Goal: Transaction & Acquisition: Download file/media

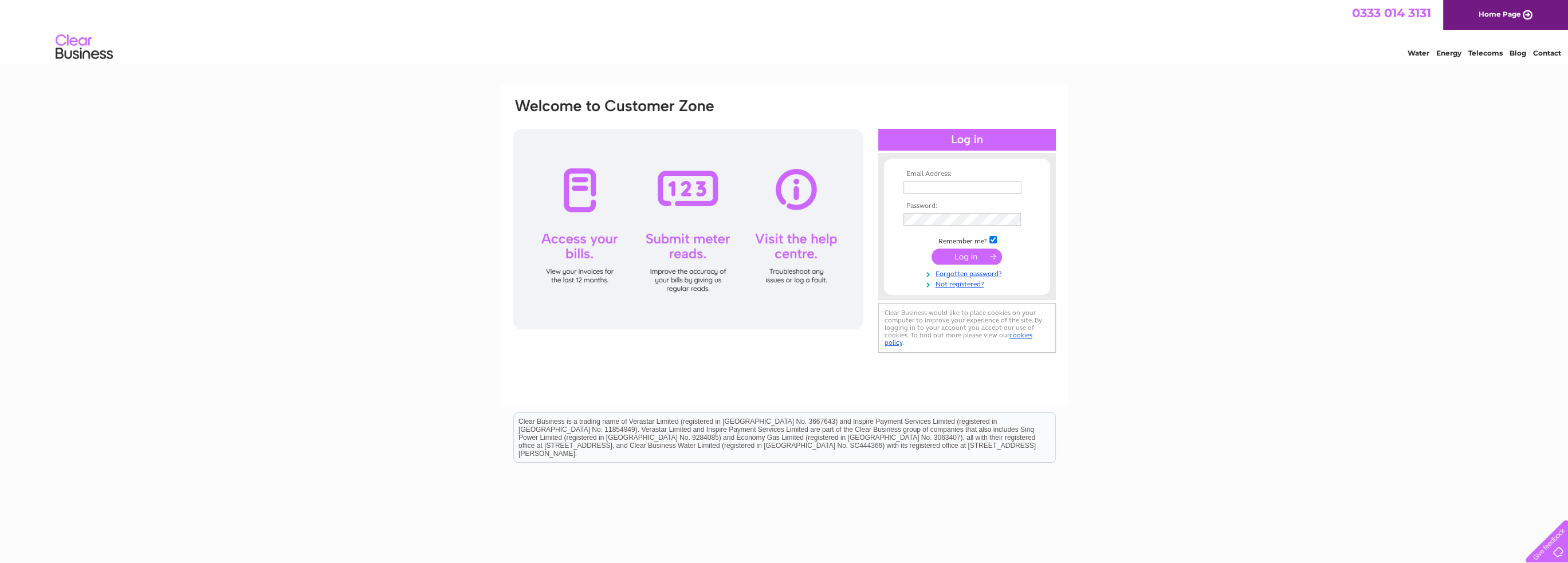
type input "nisaroyston@btconnect.com"
click at [974, 259] on input "submit" at bounding box center [966, 257] width 70 height 16
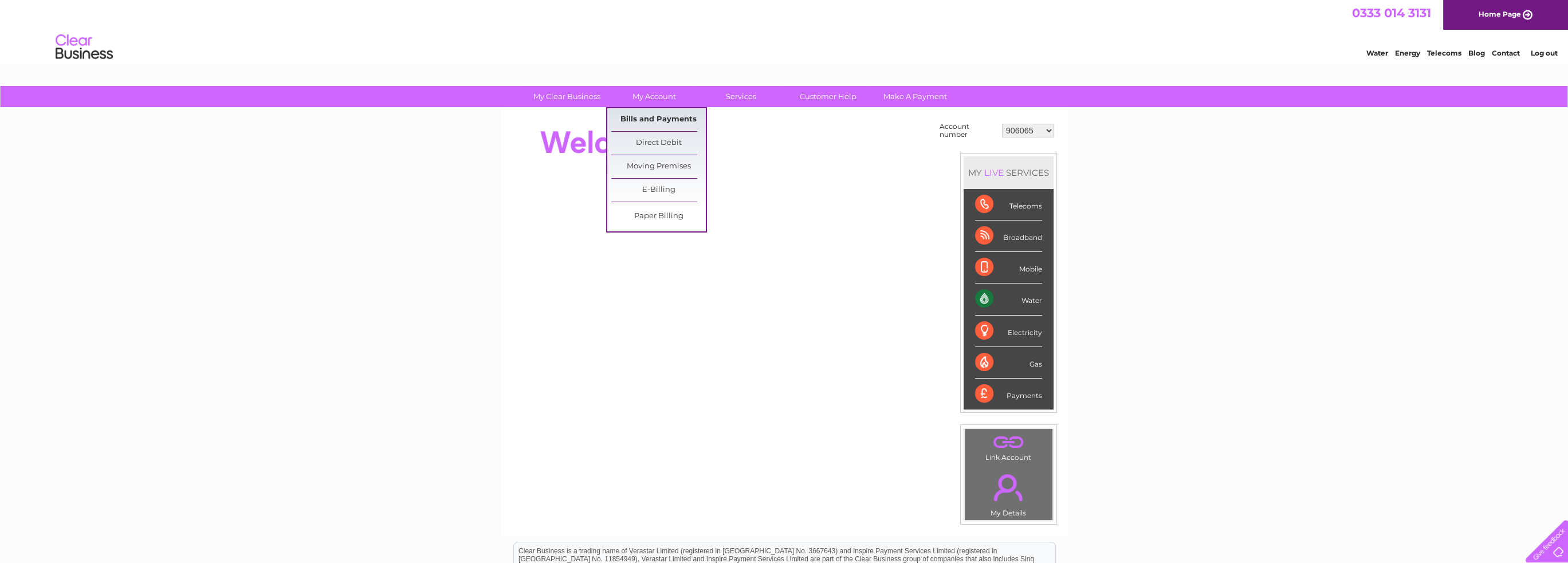
click at [662, 122] on link "Bills and Payments" at bounding box center [659, 120] width 95 height 23
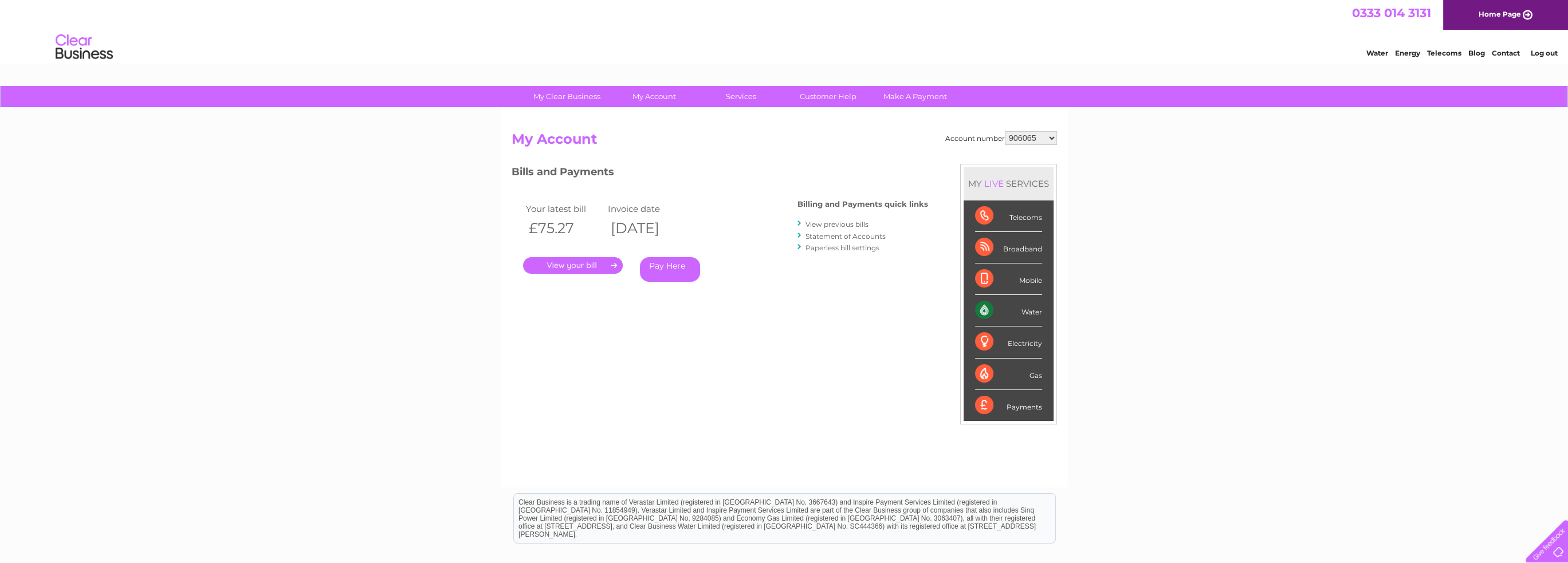
click at [582, 266] on link "." at bounding box center [573, 266] width 100 height 17
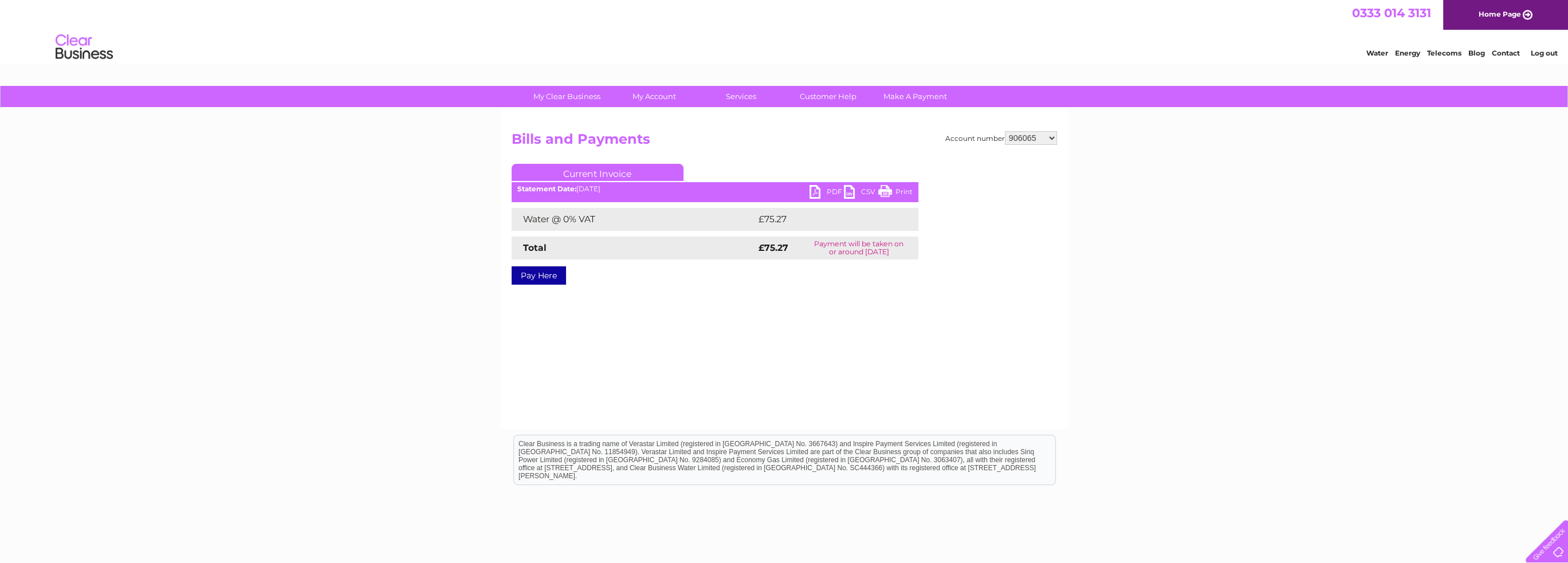
click at [1027, 138] on select "906065 30284836" at bounding box center [1031, 138] width 52 height 14
click at [1005, 131] on select "906065 30284836" at bounding box center [1031, 138] width 52 height 14
click at [902, 194] on link "Print" at bounding box center [895, 193] width 34 height 17
click at [812, 192] on link "PDF" at bounding box center [827, 193] width 34 height 17
click at [1040, 135] on select "906065 30284836" at bounding box center [1031, 138] width 52 height 14
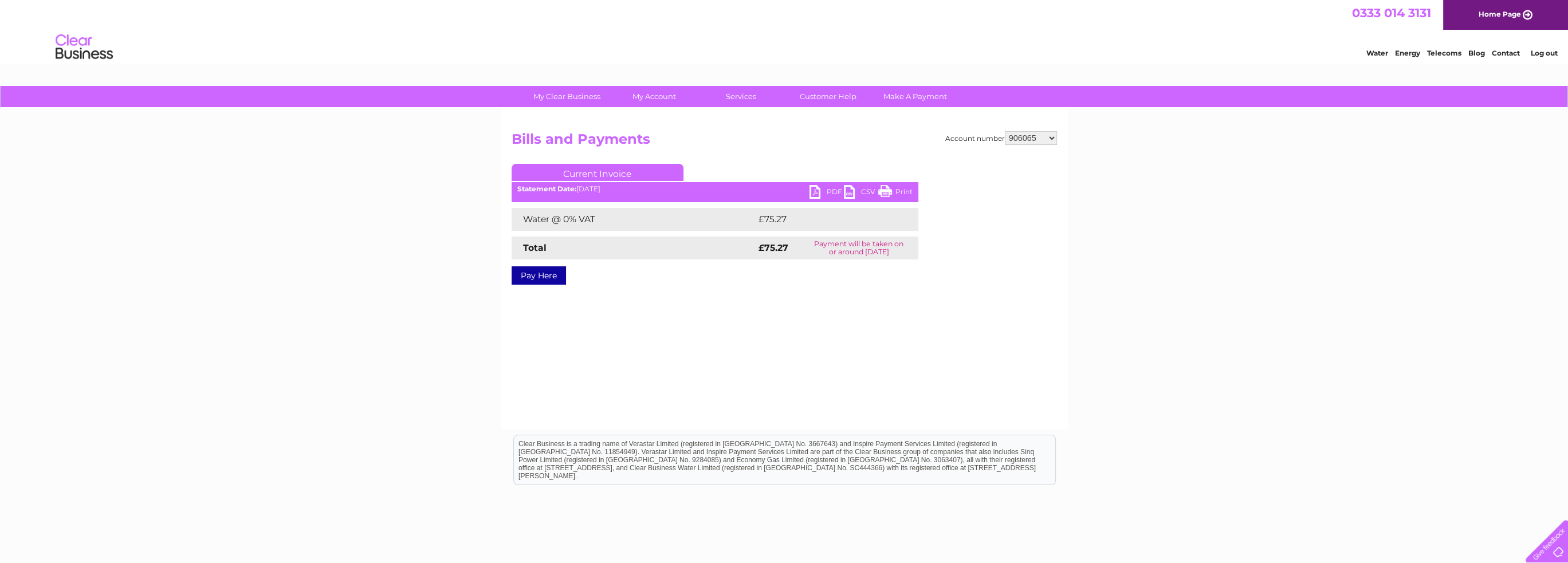
click at [1080, 135] on div "My Clear Business Login Details My Details My Preferences Link Account My Accou…" at bounding box center [784, 355] width 1568 height 539
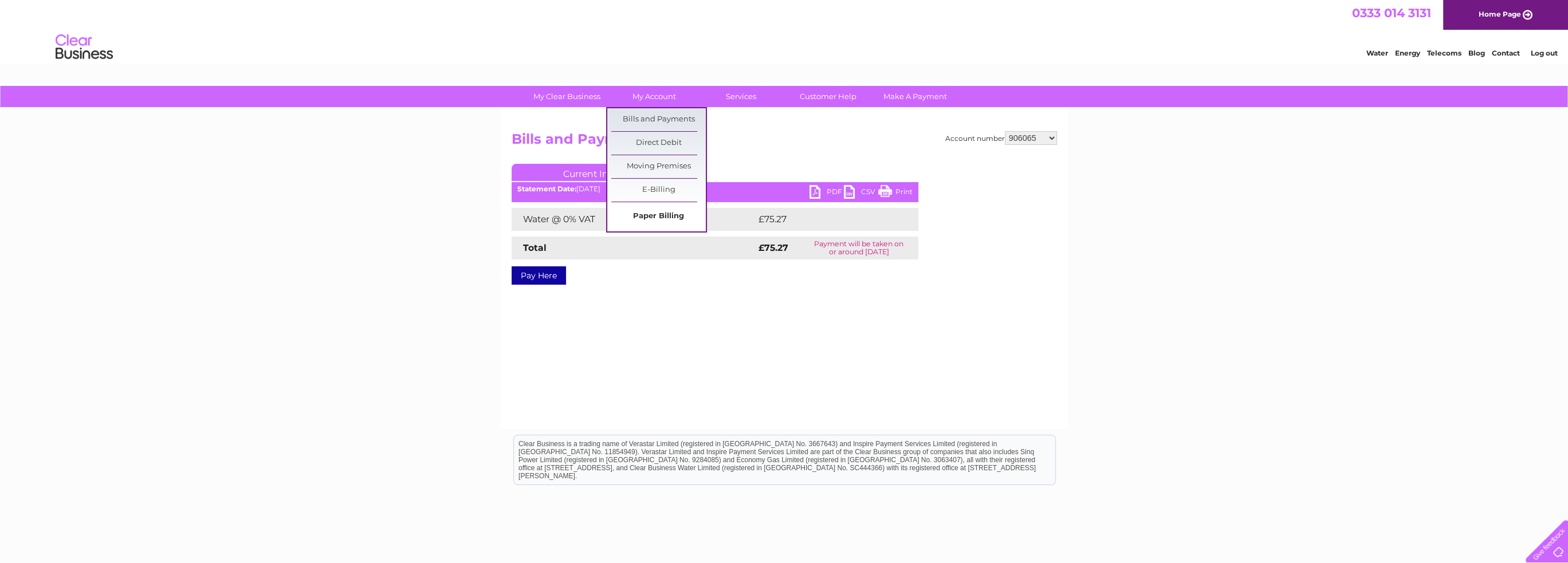
click at [654, 217] on link "Paper Billing" at bounding box center [659, 216] width 95 height 23
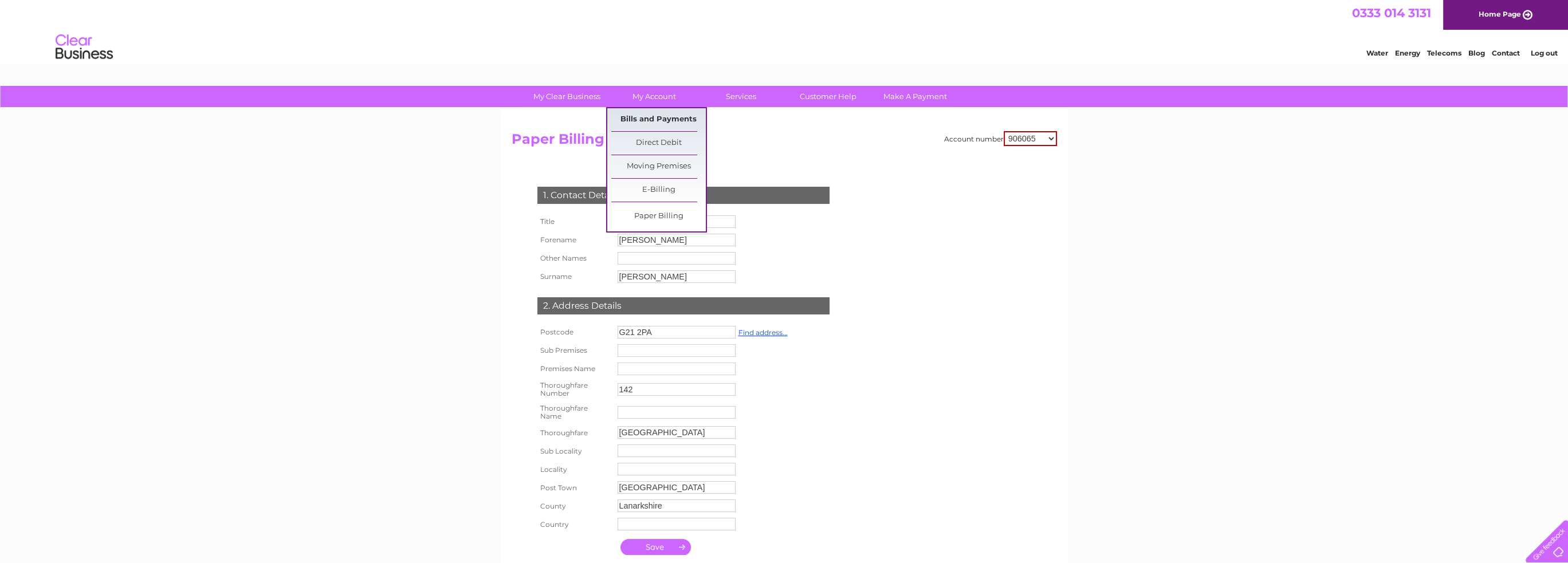
click at [655, 124] on link "Bills and Payments" at bounding box center [659, 120] width 95 height 23
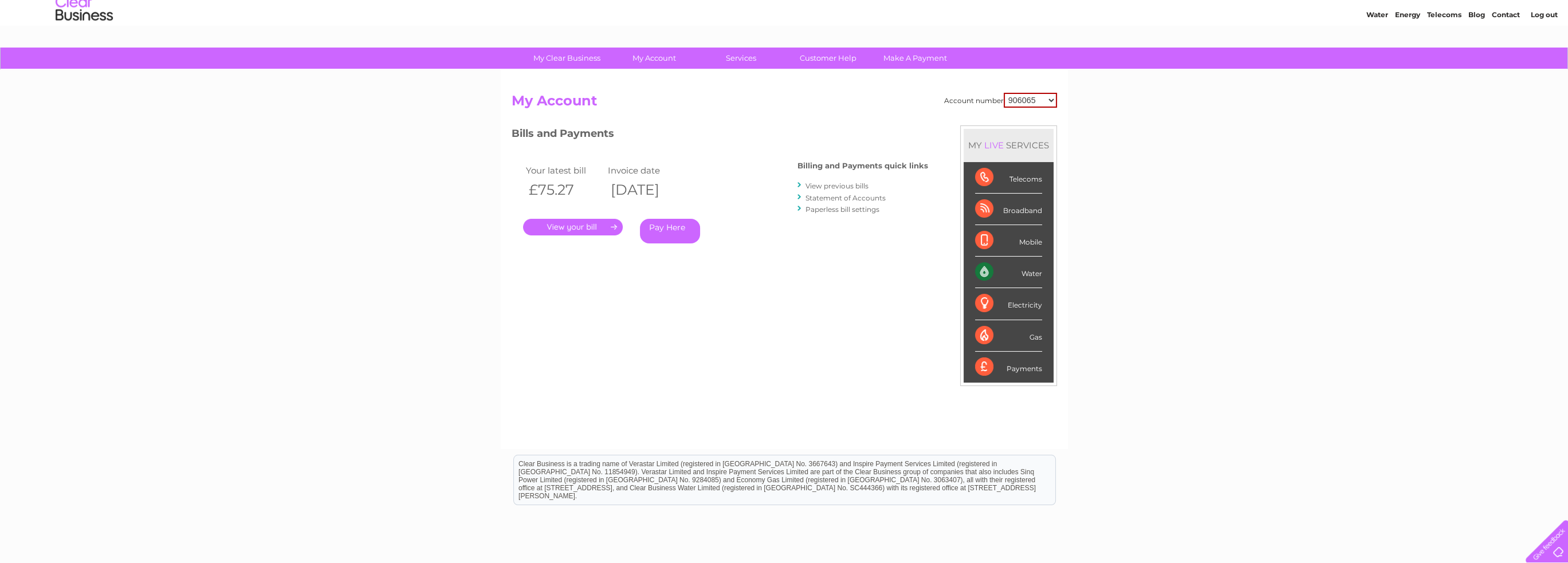
scroll to position [57, 0]
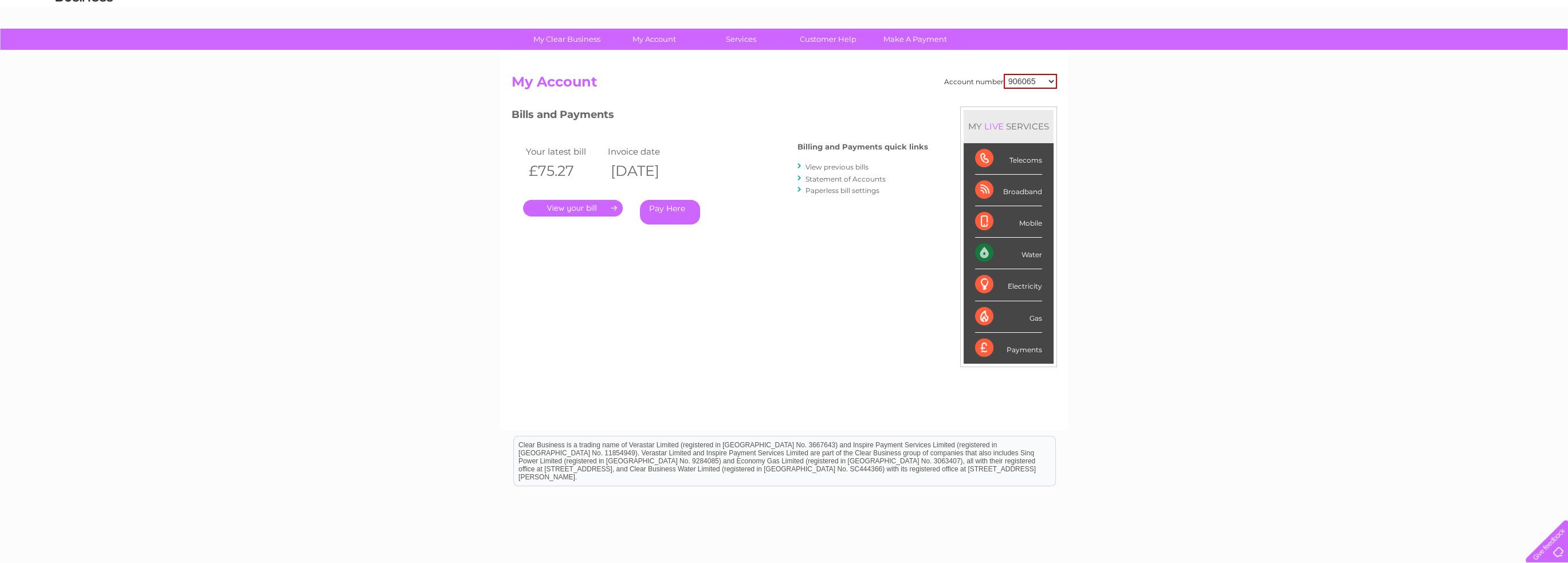
click at [848, 168] on link "View previous bills" at bounding box center [837, 167] width 63 height 9
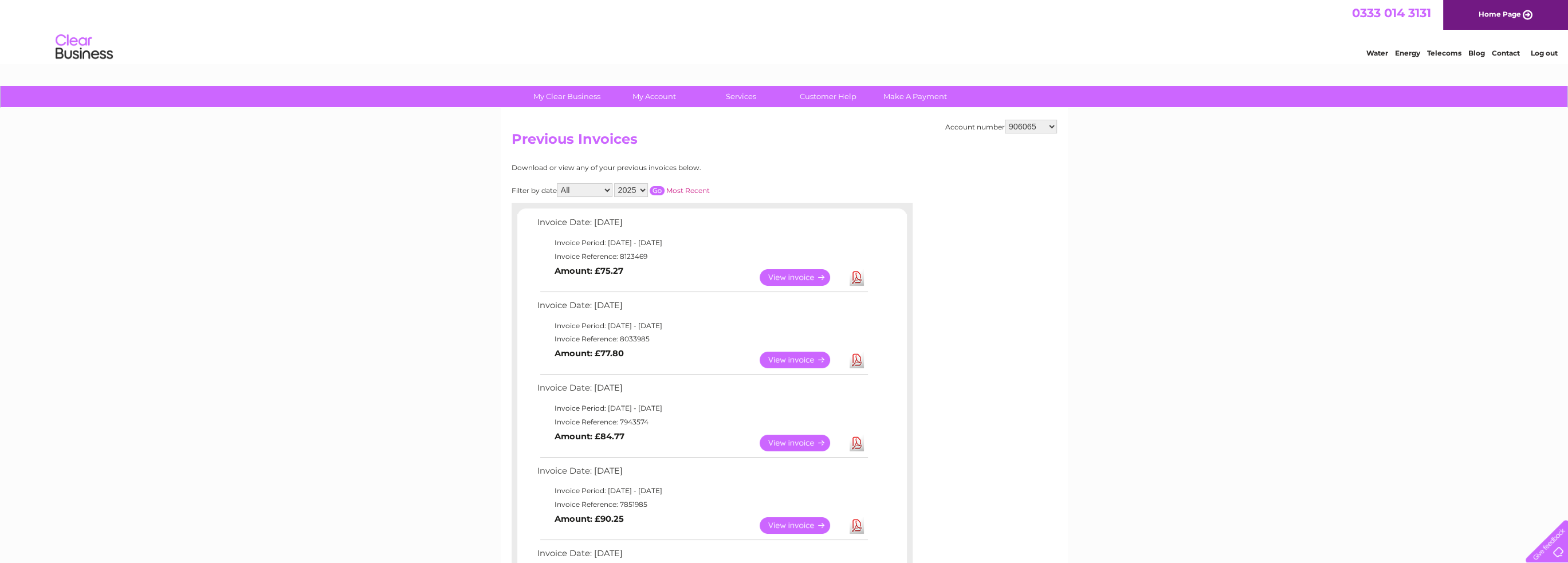
click at [855, 359] on link "Download" at bounding box center [857, 360] width 14 height 17
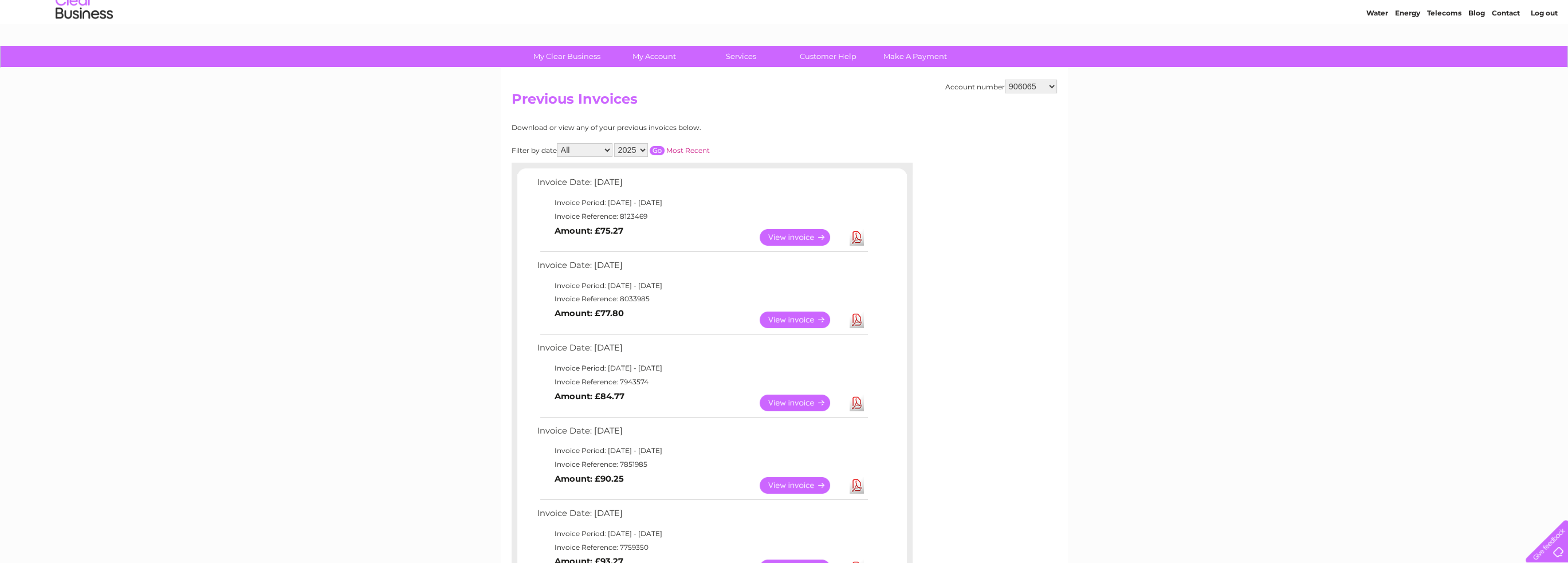
scroll to position [57, 0]
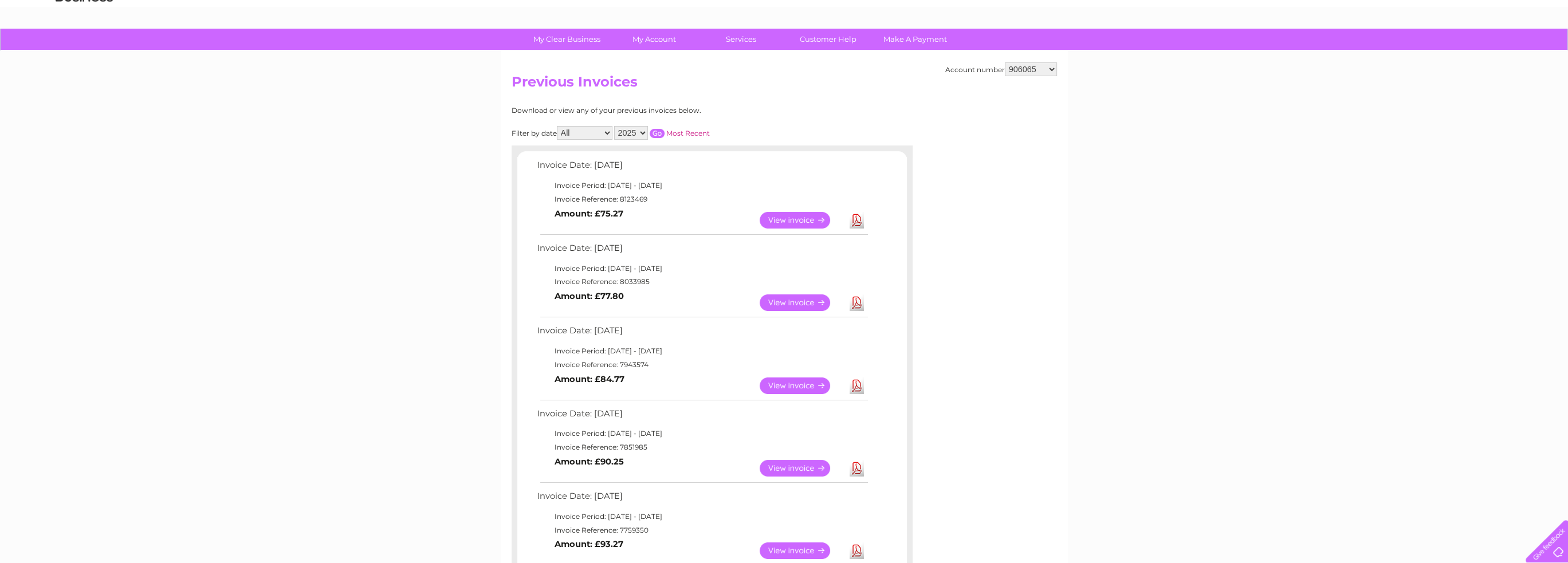
click at [852, 389] on link "Download" at bounding box center [857, 386] width 14 height 17
click at [1054, 67] on select "906065 30284836" at bounding box center [1031, 69] width 52 height 14
select select "30284836"
click at [1005, 62] on select "906065 30284836" at bounding box center [1031, 69] width 52 height 14
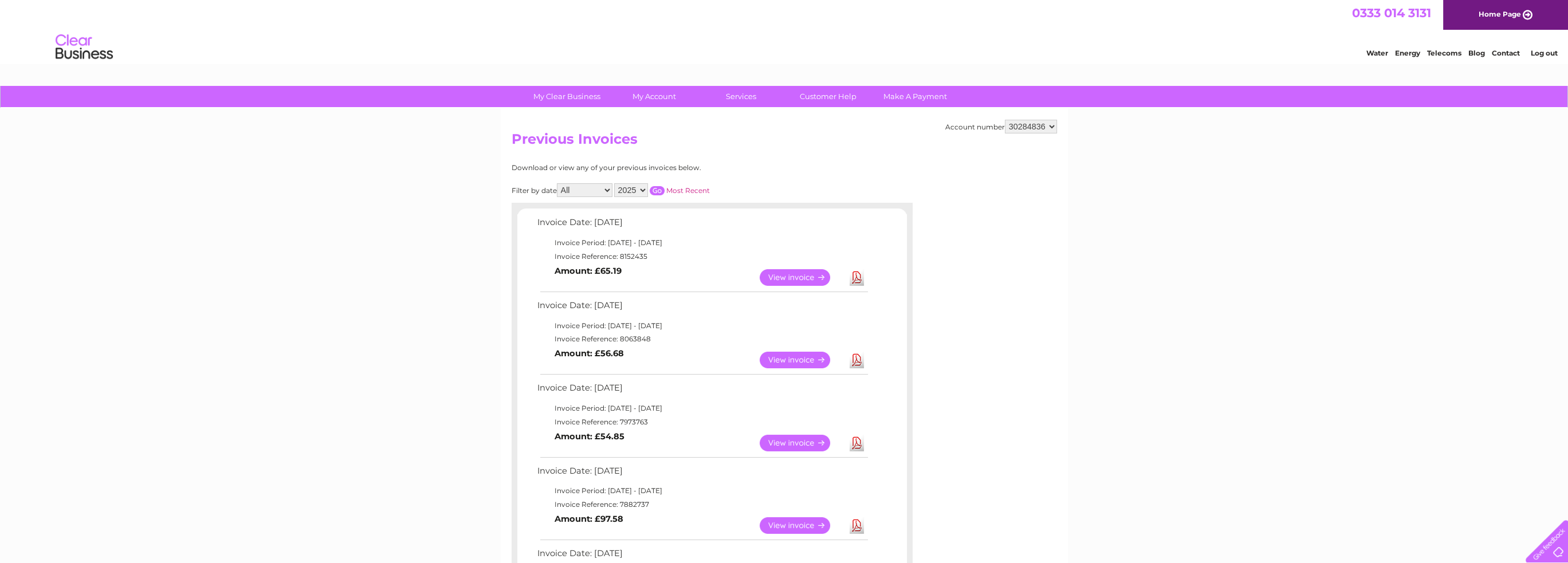
click at [857, 280] on link "Download" at bounding box center [857, 277] width 14 height 17
click at [1051, 128] on select "906065 30284836" at bounding box center [1031, 127] width 52 height 14
select select "906065"
click at [1005, 120] on select "906065 30284836" at bounding box center [1031, 127] width 52 height 14
click at [855, 525] on link "Download" at bounding box center [857, 526] width 14 height 17
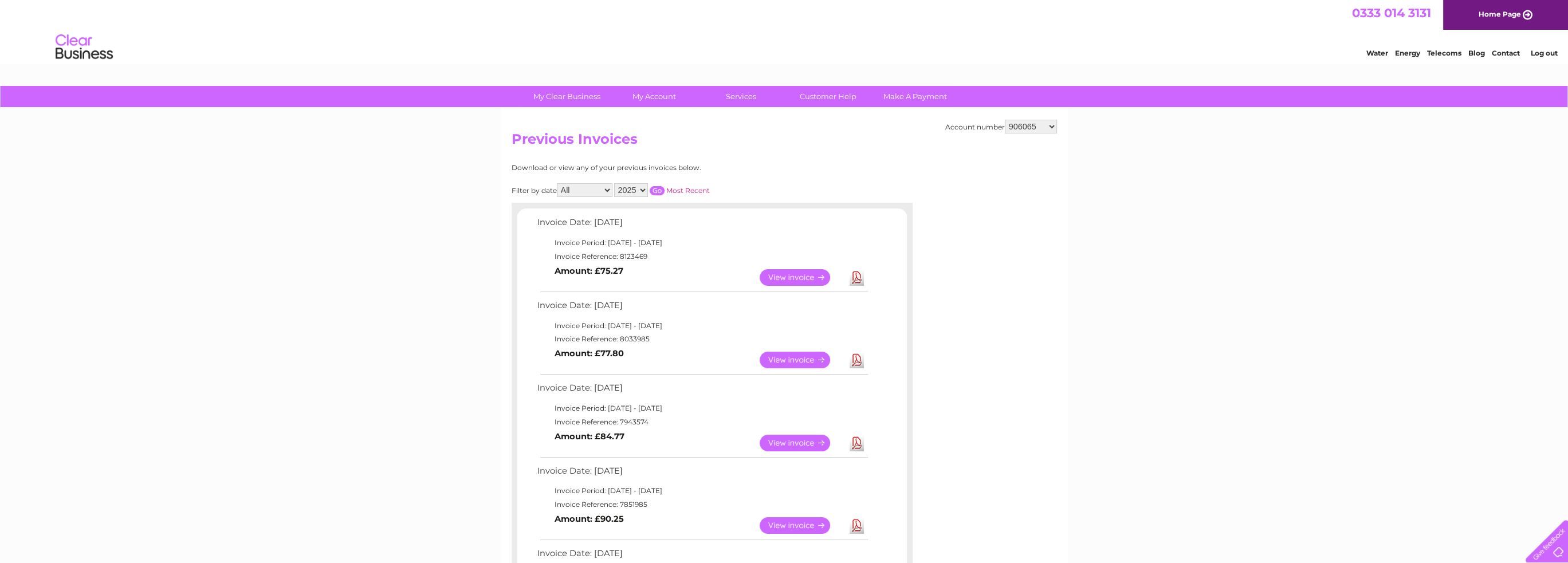
click at [1037, 127] on select "906065 30284836" at bounding box center [1031, 127] width 52 height 14
select select "30284836"
click at [1005, 120] on select "906065 30284836" at bounding box center [1031, 127] width 52 height 14
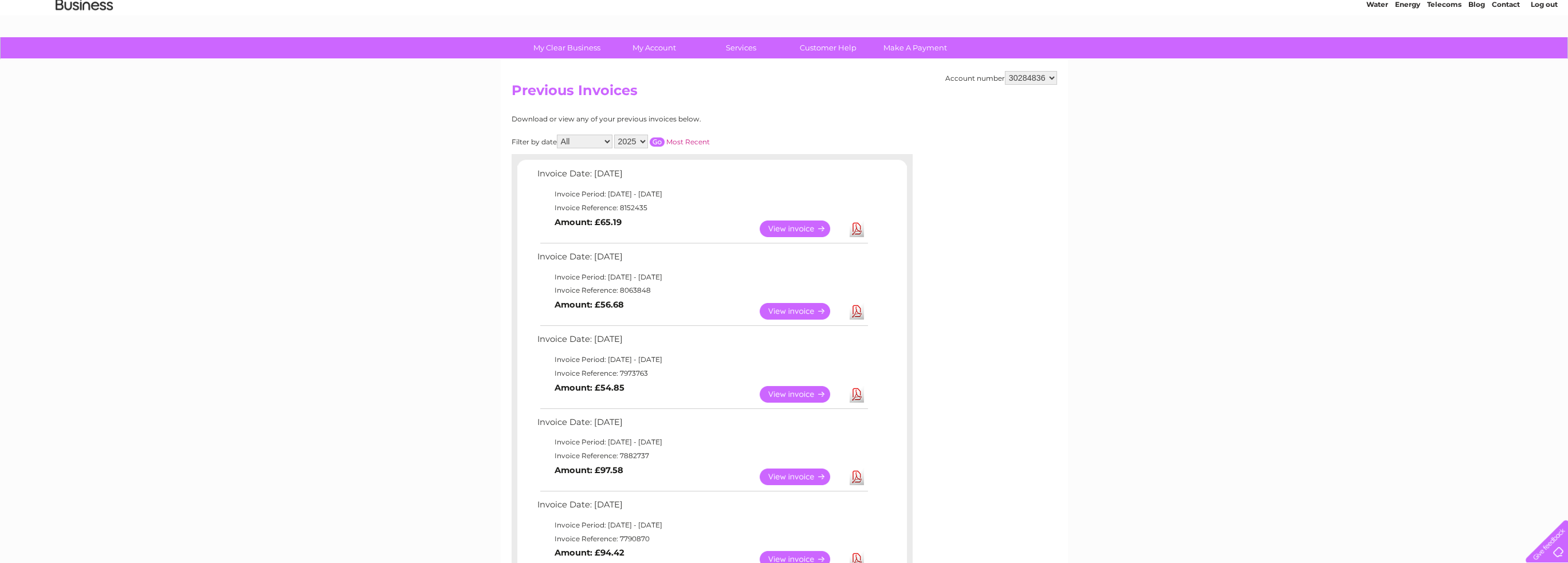
scroll to position [172, 0]
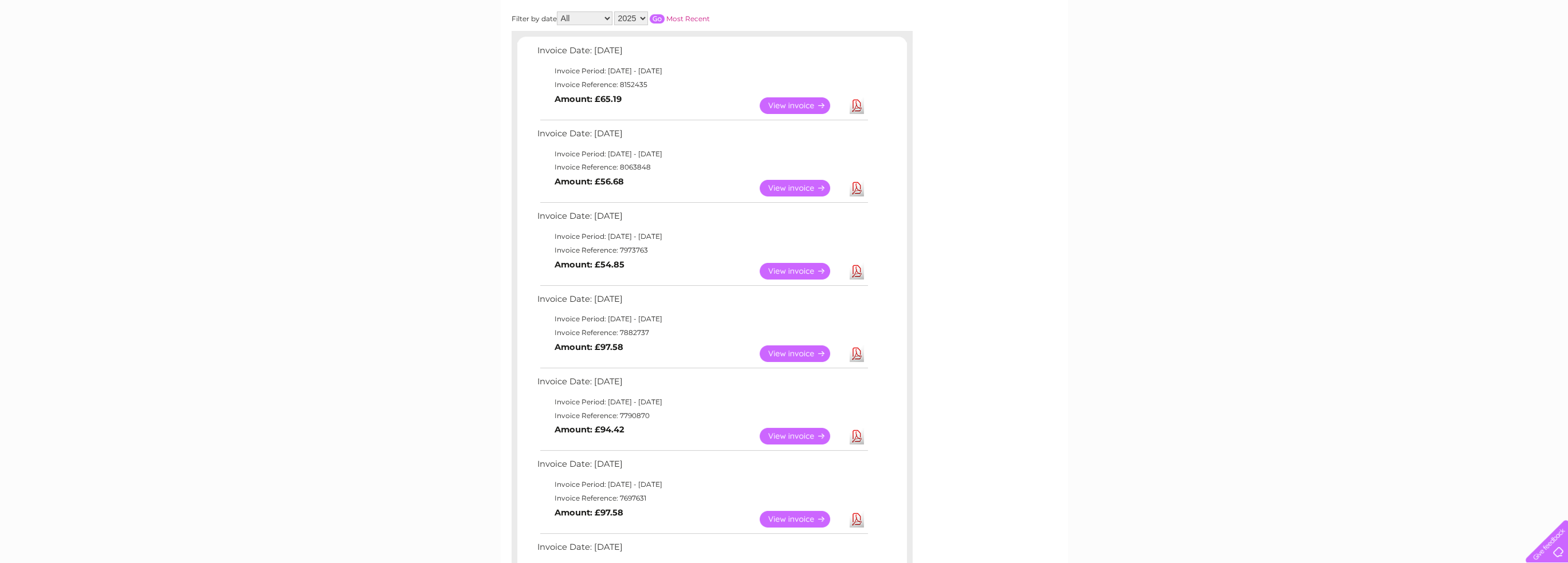
click at [854, 355] on link "Download" at bounding box center [857, 354] width 14 height 17
click at [861, 266] on link "Download" at bounding box center [857, 271] width 14 height 17
click at [855, 192] on link "Download" at bounding box center [857, 188] width 14 height 17
click at [800, 105] on link "View" at bounding box center [802, 105] width 84 height 17
